Goal: Task Accomplishment & Management: Manage account settings

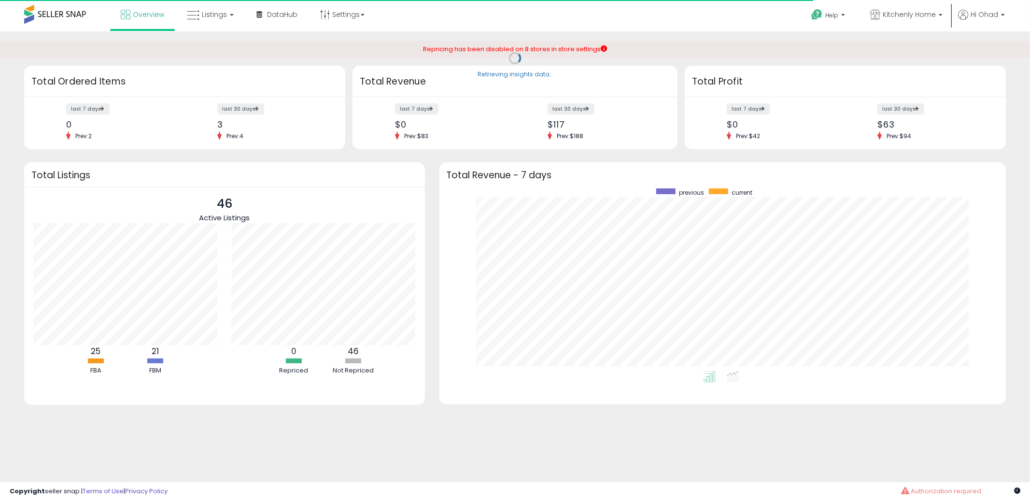
scroll to position [182, 548]
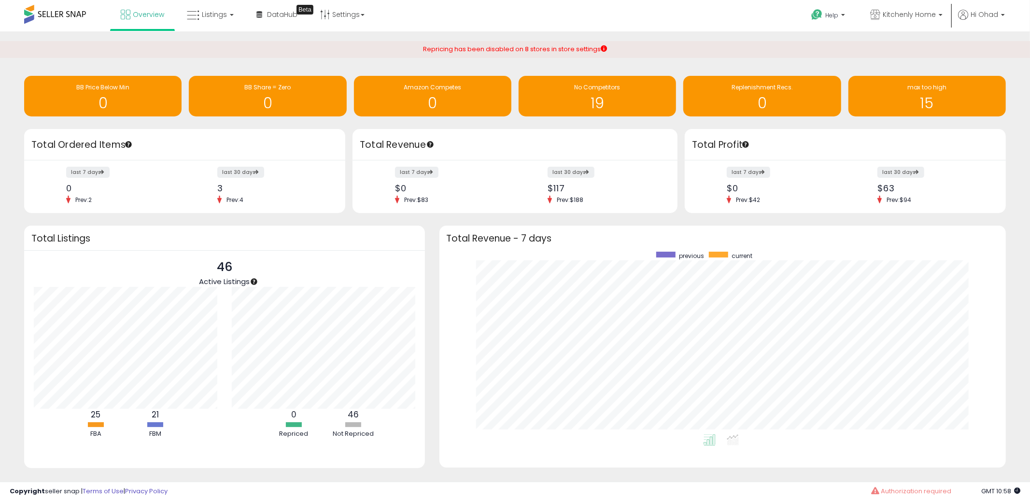
scroll to position [182, 548]
click at [982, 17] on span "Hi Ohad" at bounding box center [985, 15] width 28 height 10
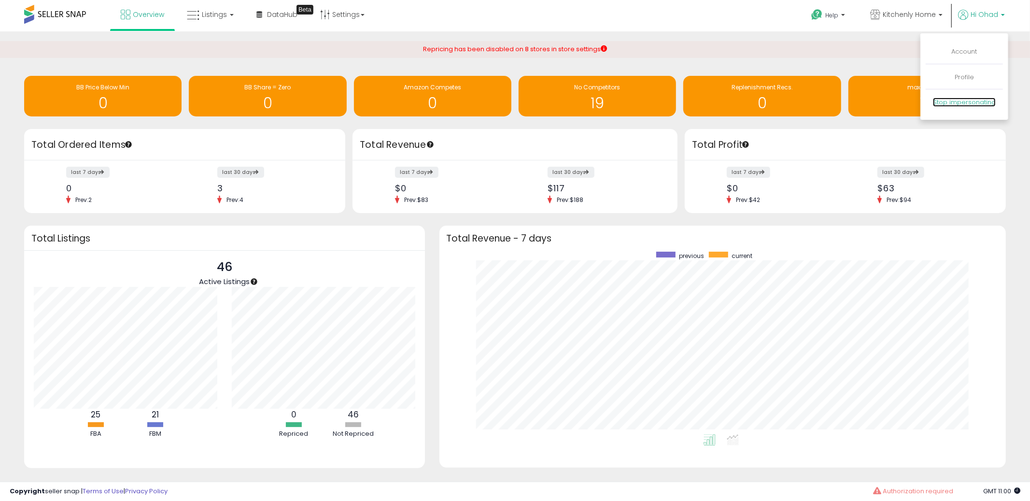
click at [948, 103] on link "Stop impersonating" at bounding box center [964, 102] width 63 height 9
